Goal: Find specific page/section: Find specific page/section

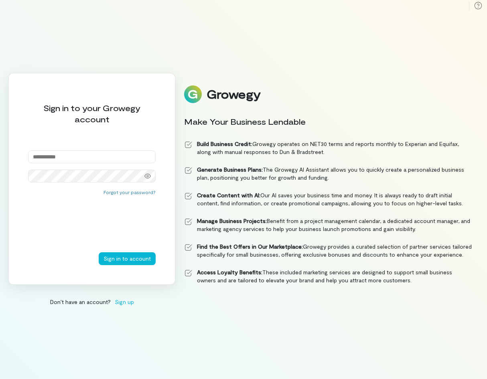
type input "**********"
click at [128, 258] on button "Sign in to account" at bounding box center [127, 258] width 57 height 13
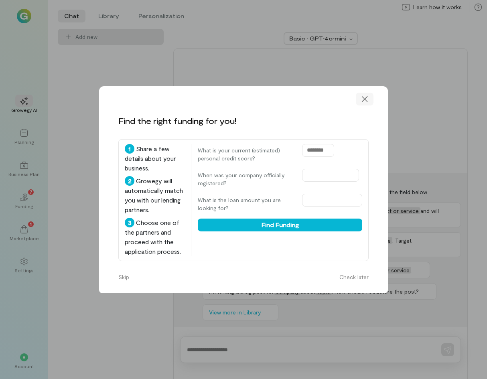
click at [372, 93] on div at bounding box center [364, 99] width 18 height 13
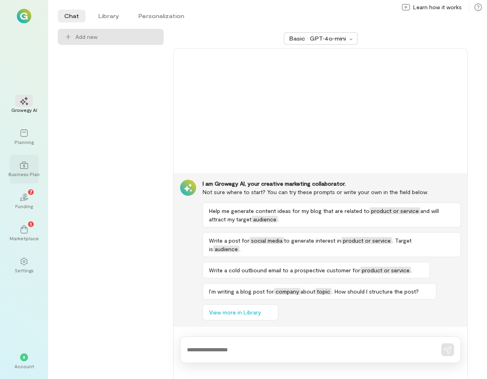
click at [24, 170] on div at bounding box center [24, 165] width 18 height 12
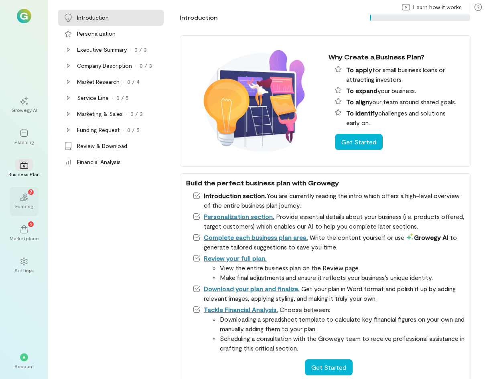
click at [32, 196] on div "02 7" at bounding box center [24, 197] width 18 height 12
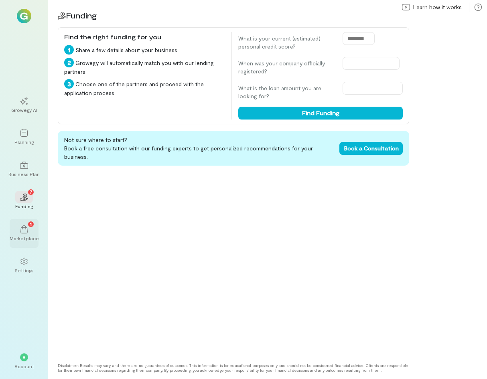
click at [33, 231] on div "1 Marketplace" at bounding box center [24, 233] width 29 height 29
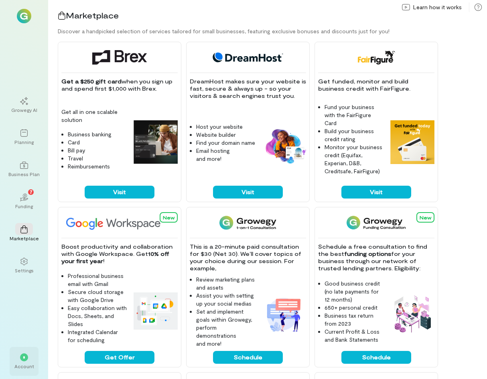
click at [16, 357] on div "*" at bounding box center [24, 357] width 18 height 12
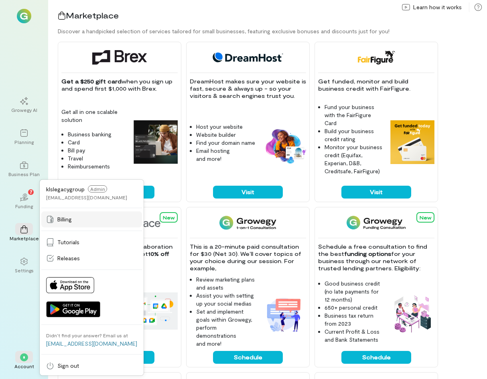
click at [49, 220] on icon at bounding box center [50, 219] width 8 height 8
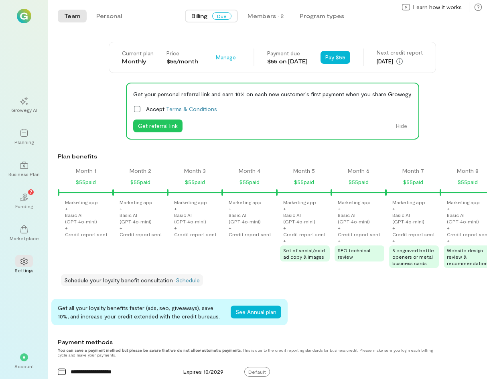
scroll to position [0, 463]
